Goal: Task Accomplishment & Management: Manage account settings

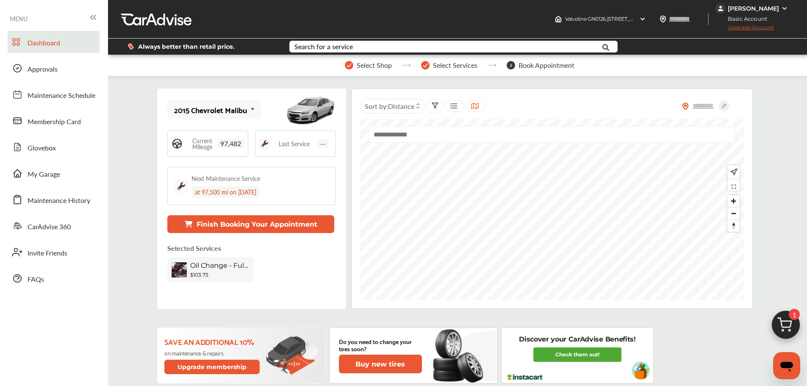
click at [746, 9] on div "[PERSON_NAME]" at bounding box center [752, 9] width 51 height 8
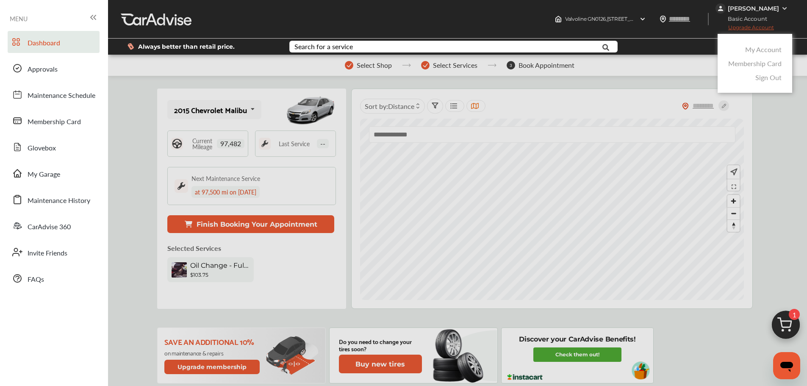
click at [756, 47] on link "My Account" at bounding box center [763, 49] width 36 height 10
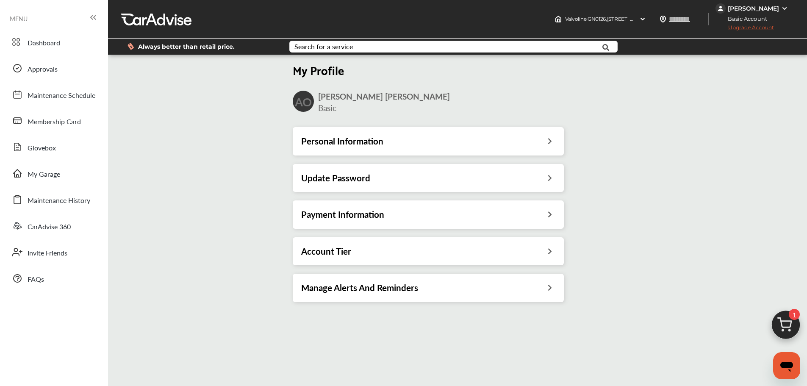
click at [363, 221] on div "Payment Information" at bounding box center [428, 214] width 271 height 28
click at [745, 28] on span "Upgrade Account" at bounding box center [744, 29] width 58 height 11
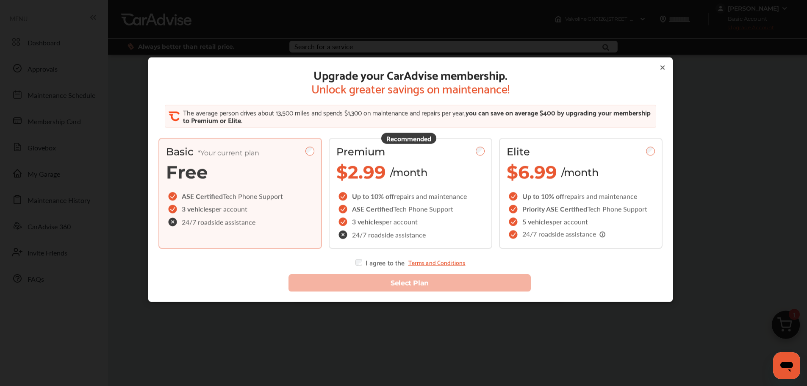
drag, startPoint x: 658, startPoint y: 70, endPoint x: 663, endPoint y: 64, distance: 8.1
click at [659, 69] on icon at bounding box center [662, 67] width 7 height 7
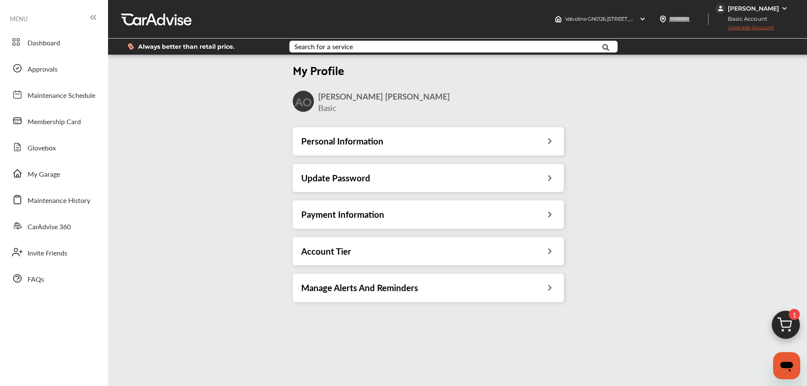
click at [725, 8] on img at bounding box center [720, 8] width 10 height 10
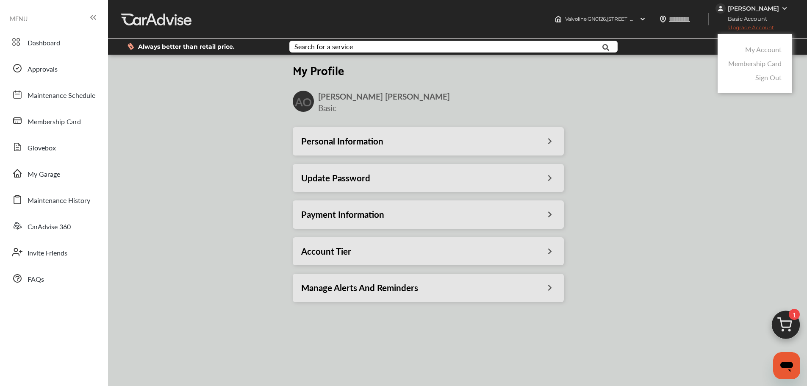
click at [737, 66] on link "Membership Card" at bounding box center [754, 63] width 53 height 10
